Goal: Information Seeking & Learning: Check status

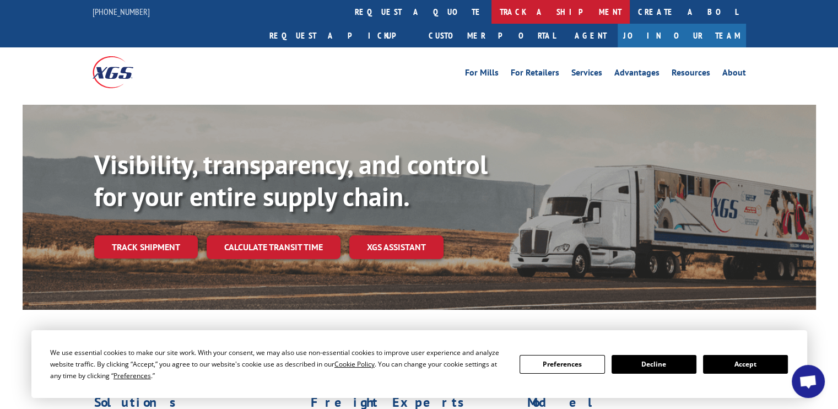
click at [492, 9] on link "track a shipment" at bounding box center [561, 12] width 138 height 24
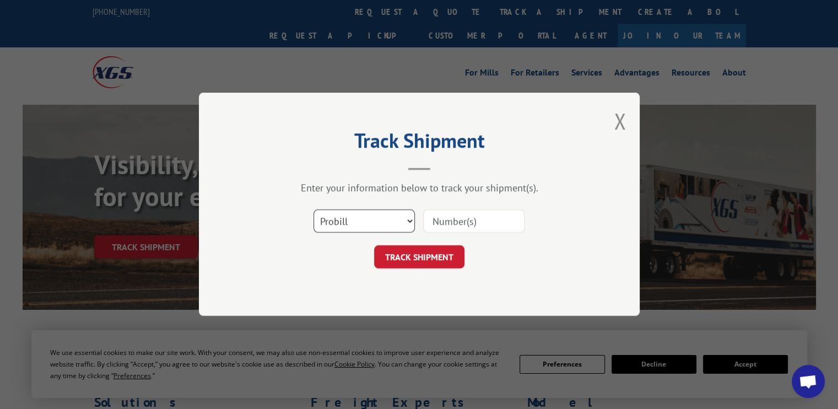
click at [409, 223] on select "Select category... Probill BOL PO" at bounding box center [364, 221] width 101 height 23
select select "bol"
click at [314, 210] on select "Select category... Probill BOL PO" at bounding box center [364, 221] width 101 height 23
click at [456, 221] on input at bounding box center [473, 221] width 101 height 23
type input "54402807"
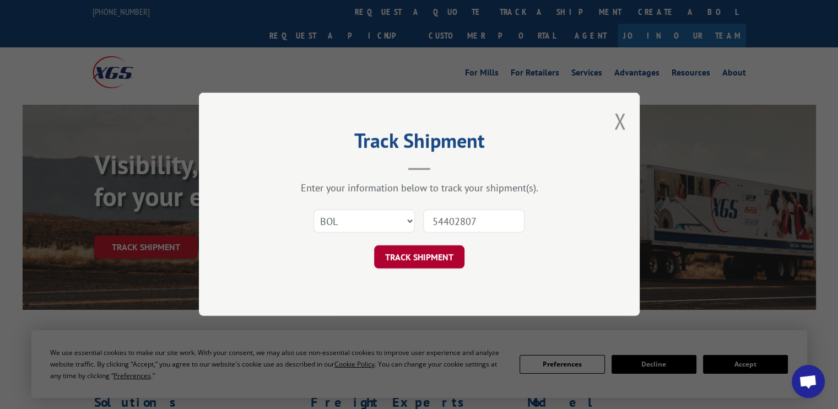
click at [417, 252] on button "TRACK SHIPMENT" at bounding box center [419, 257] width 90 height 23
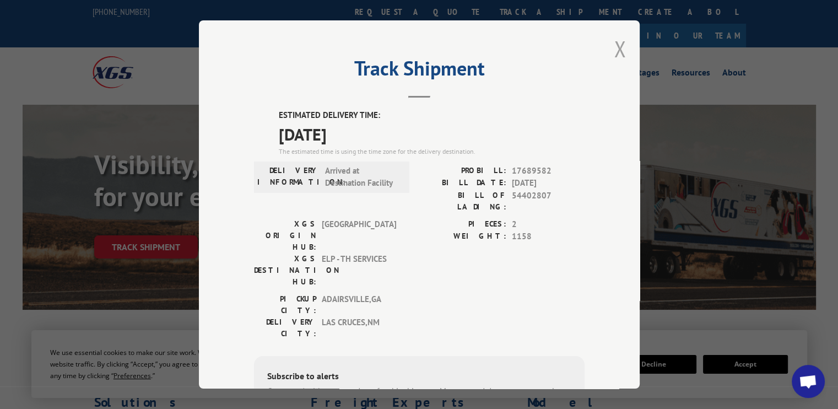
click at [614, 47] on button "Close modal" at bounding box center [620, 48] width 12 height 29
